Goal: Task Accomplishment & Management: Use online tool/utility

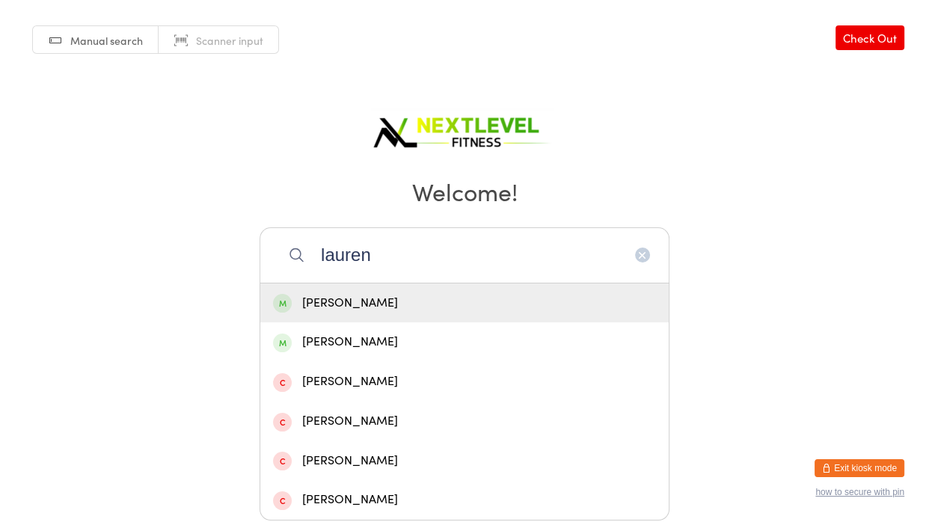
type input "lauren"
click at [357, 303] on div "[PERSON_NAME]" at bounding box center [464, 303] width 383 height 20
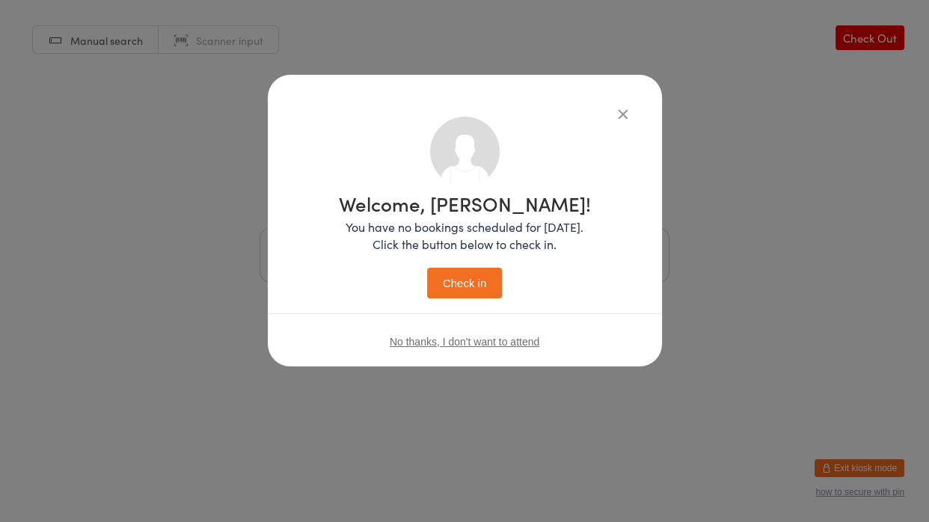
click at [485, 279] on button "Check in" at bounding box center [464, 283] width 75 height 31
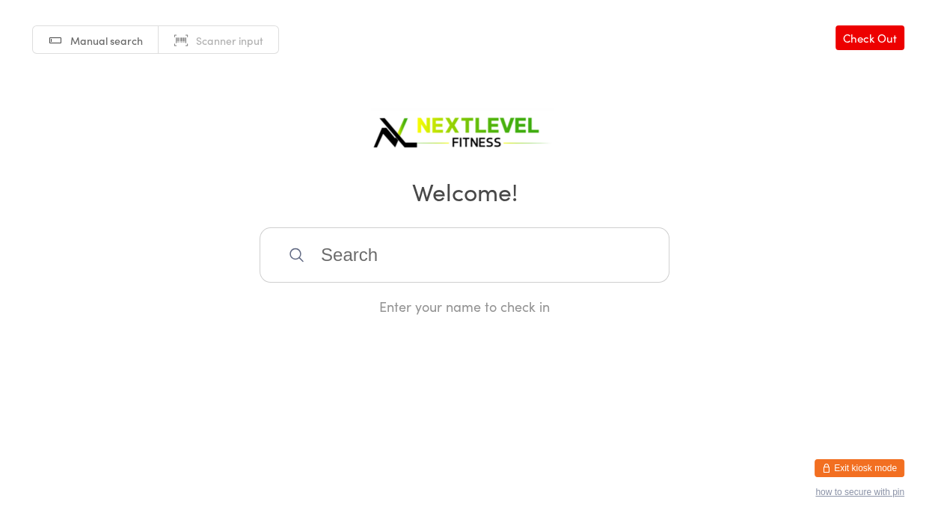
click at [440, 250] on input "search" at bounding box center [464, 254] width 410 height 55
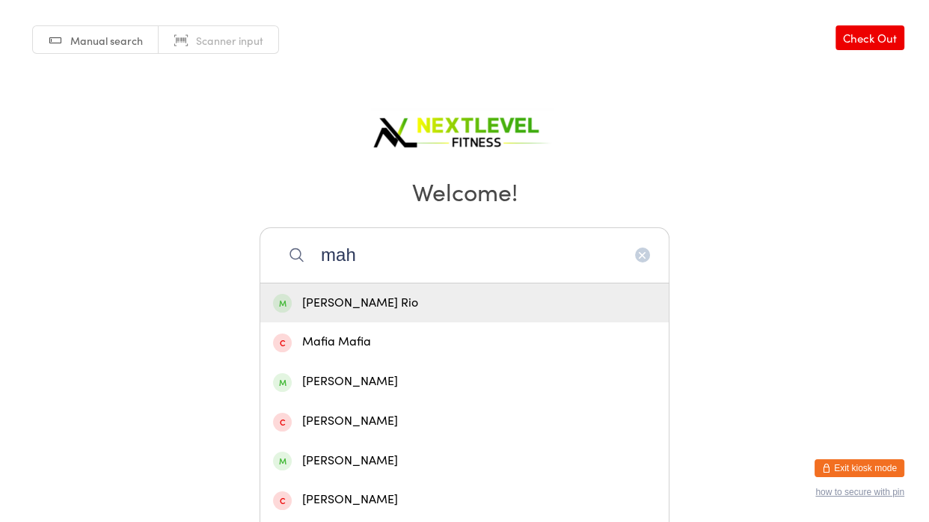
type input "mah"
click at [398, 308] on div "[PERSON_NAME] Rio" at bounding box center [464, 303] width 383 height 20
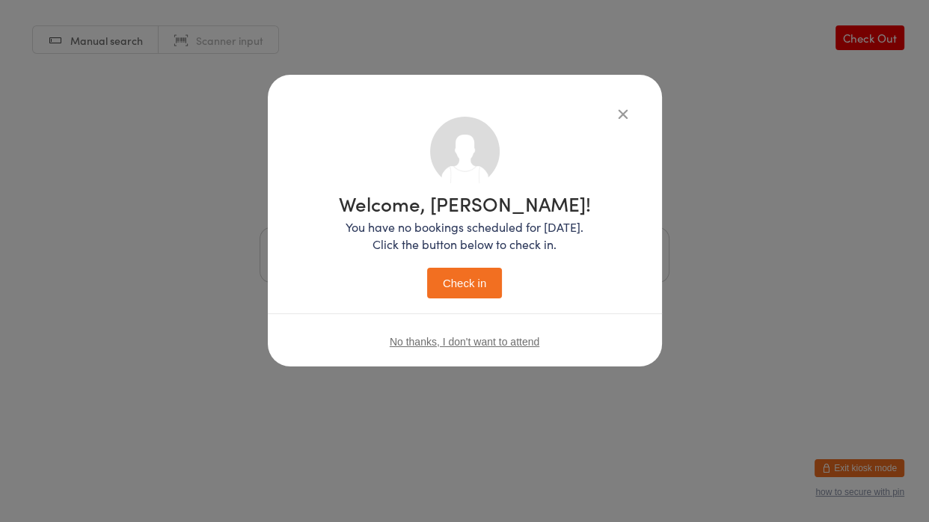
click at [466, 283] on button "Check in" at bounding box center [464, 283] width 75 height 31
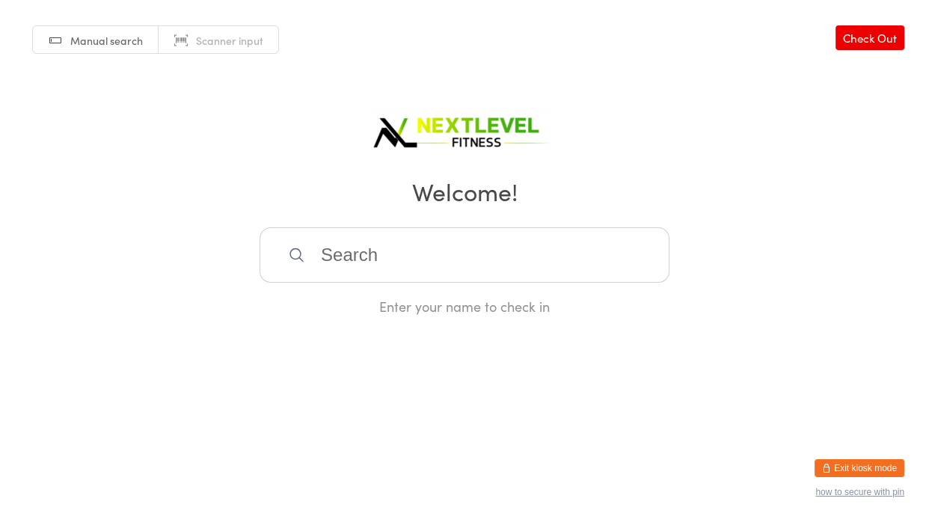
click at [414, 249] on input "search" at bounding box center [464, 254] width 410 height 55
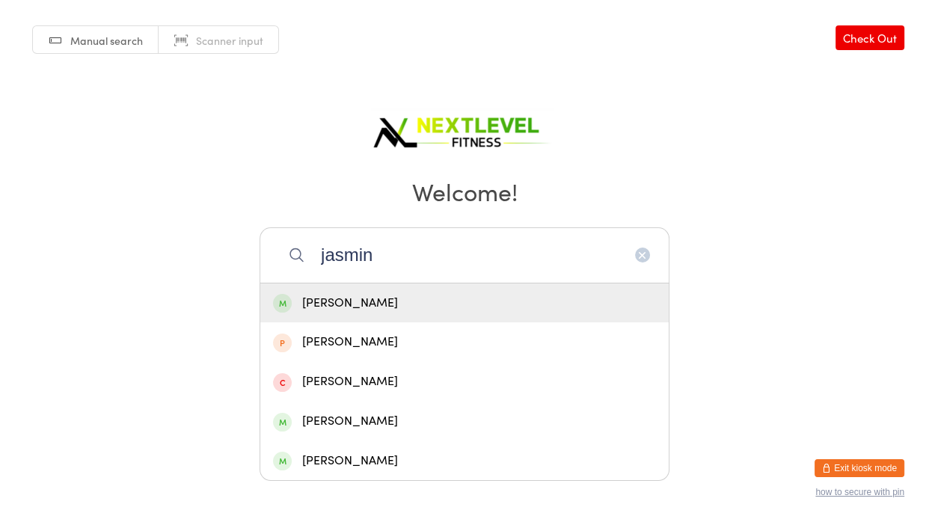
type input "jasmin"
click at [394, 302] on div "[PERSON_NAME]" at bounding box center [464, 303] width 383 height 20
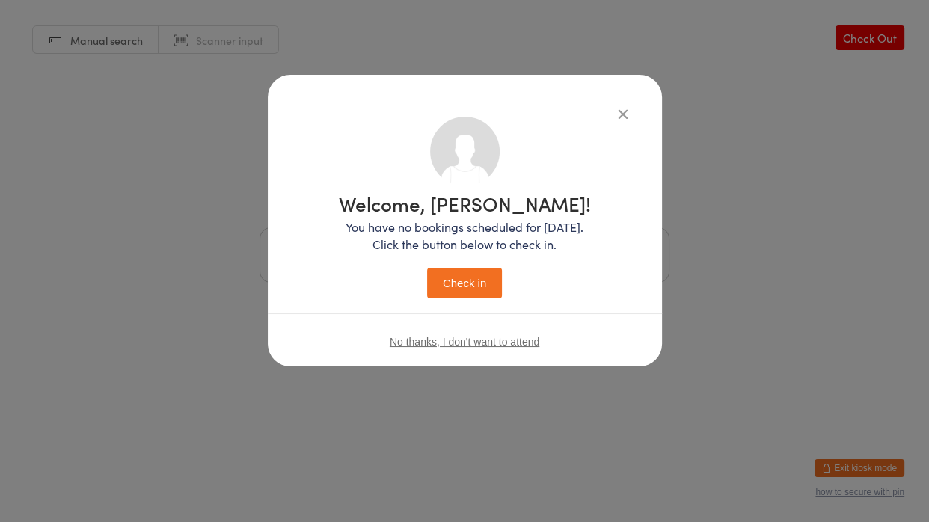
click at [449, 298] on button "Check in" at bounding box center [464, 283] width 75 height 31
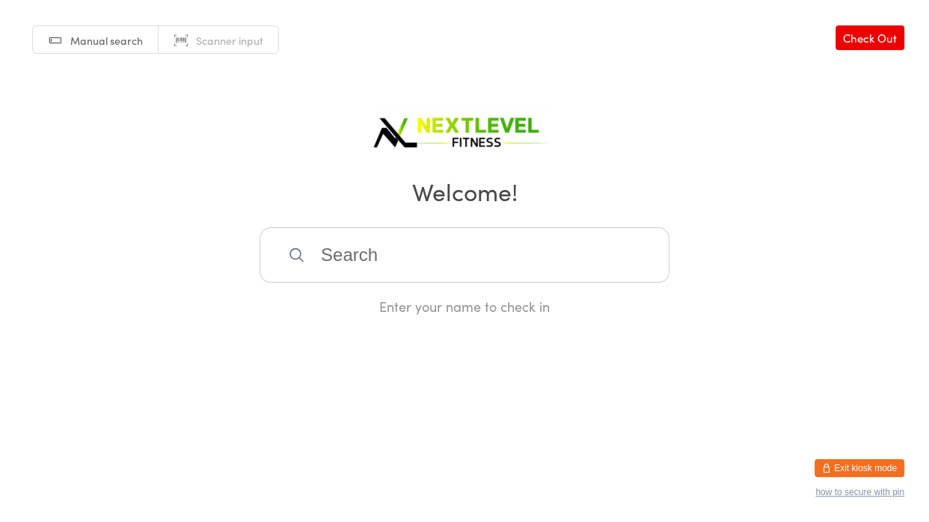
click at [439, 252] on input "search" at bounding box center [464, 254] width 410 height 55
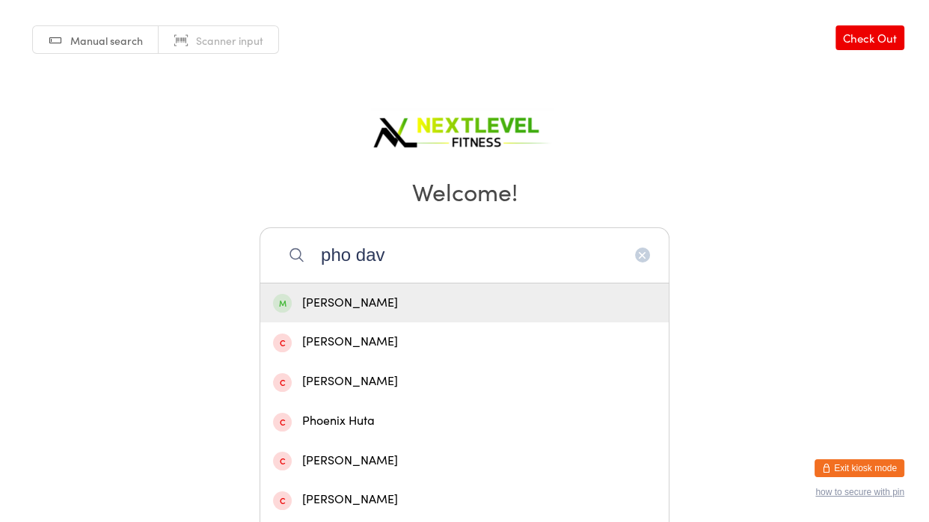
type input "pho dav"
click at [442, 306] on div "[PERSON_NAME]" at bounding box center [464, 303] width 383 height 20
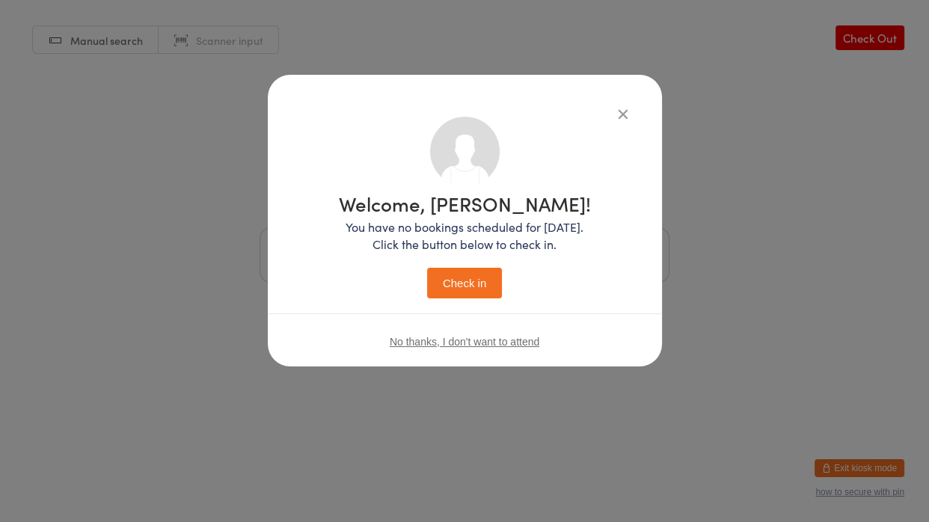
click at [474, 280] on button "Check in" at bounding box center [464, 283] width 75 height 31
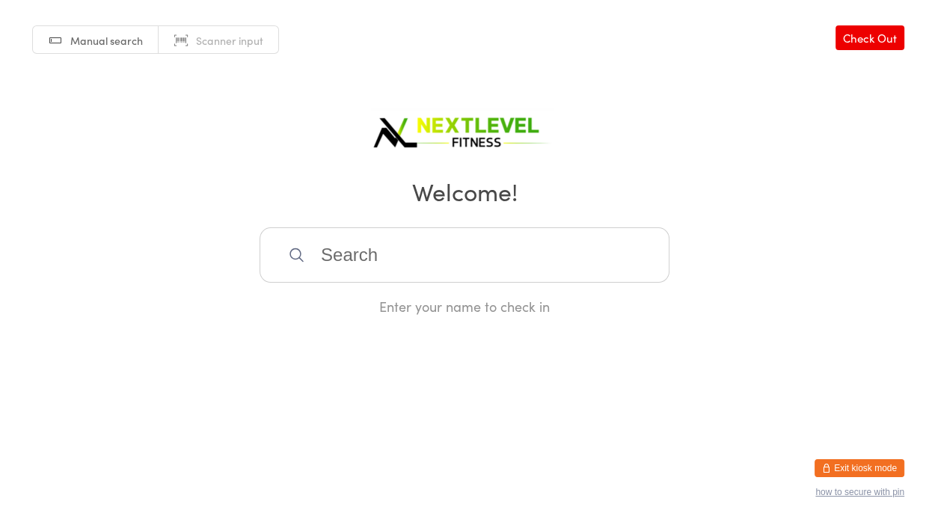
click at [305, 227] on div "Manual search Scanner input Check Out Welcome! Enter your name to check in" at bounding box center [464, 158] width 929 height 316
click at [303, 250] on icon at bounding box center [296, 254] width 17 height 17
click at [333, 248] on input "search" at bounding box center [464, 254] width 410 height 55
type input "wendyu"
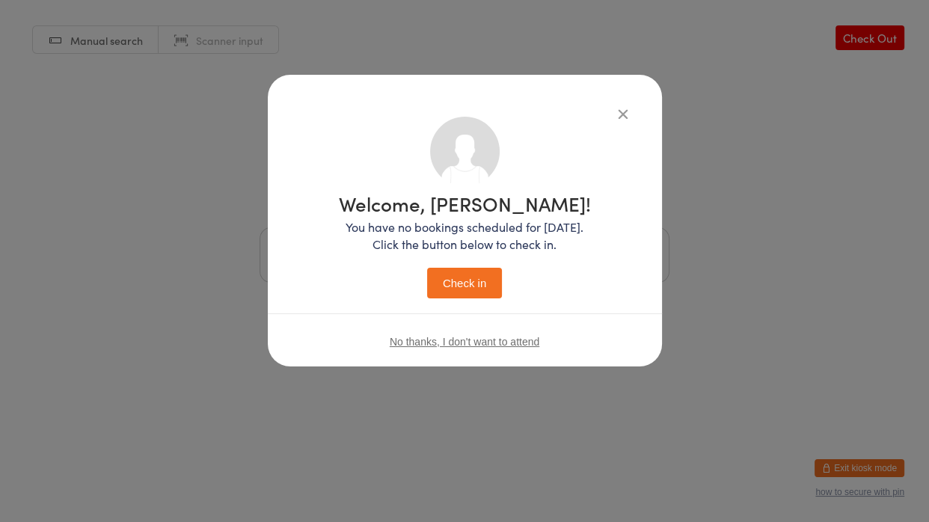
click at [427, 268] on button "Check in" at bounding box center [464, 283] width 75 height 31
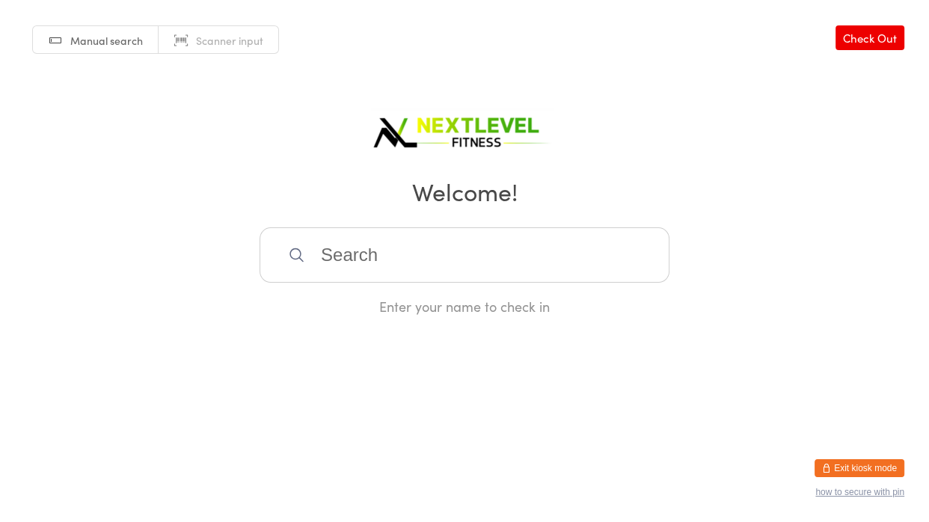
click at [427, 249] on input "search" at bounding box center [464, 254] width 410 height 55
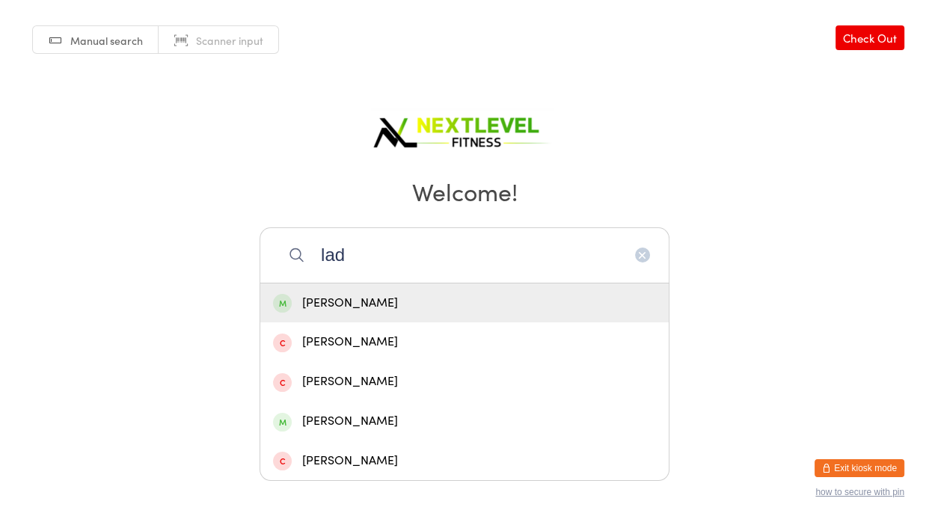
type input "lad"
click at [352, 305] on div "[PERSON_NAME]" at bounding box center [464, 303] width 383 height 20
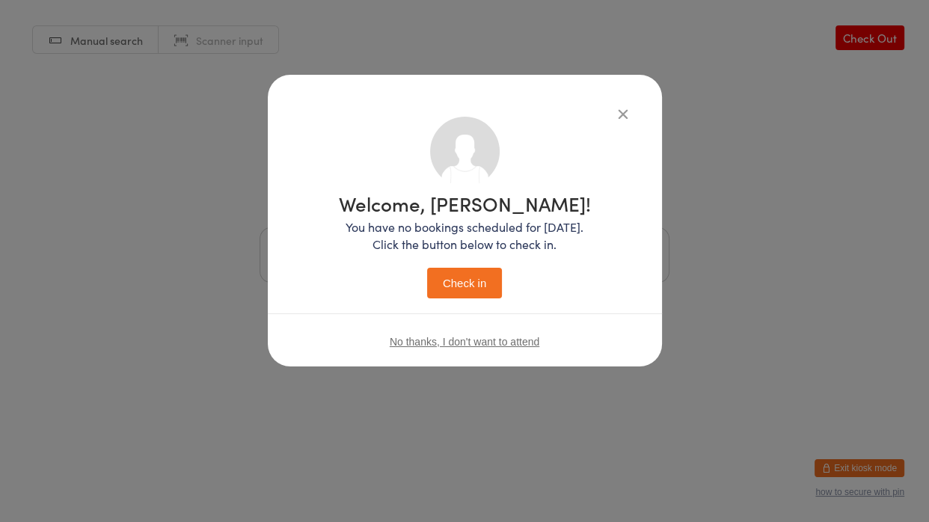
click at [471, 282] on button "Check in" at bounding box center [464, 283] width 75 height 31
